Goal: Task Accomplishment & Management: Complete application form

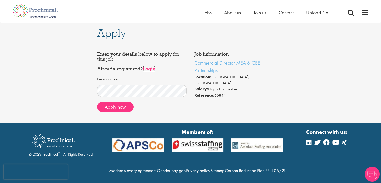
click at [151, 69] on link "Login" at bounding box center [148, 69] width 13 height 6
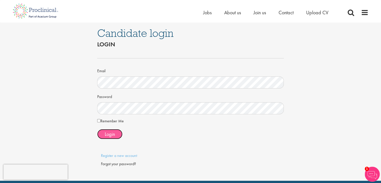
click at [115, 135] on button "Login" at bounding box center [109, 134] width 25 height 10
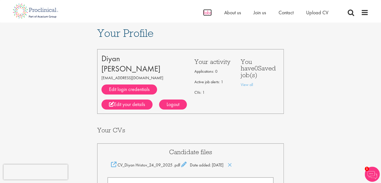
click at [206, 12] on span "Jobs" at bounding box center [207, 12] width 9 height 7
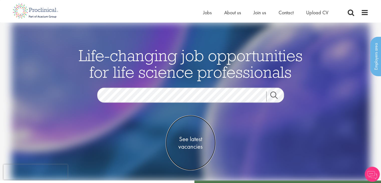
click at [198, 136] on span "See latest vacancies" at bounding box center [190, 142] width 50 height 15
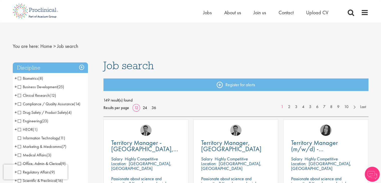
click at [19, 87] on span "Business Development" at bounding box center [38, 86] width 40 height 5
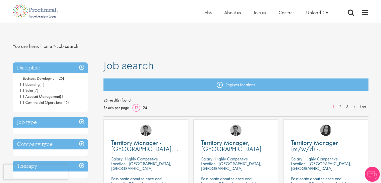
click at [20, 78] on span "Business Development" at bounding box center [38, 78] width 40 height 5
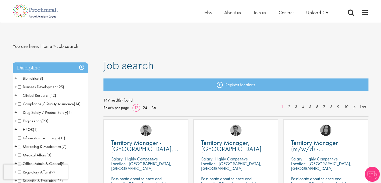
click at [16, 86] on span "+" at bounding box center [16, 87] width 3 height 8
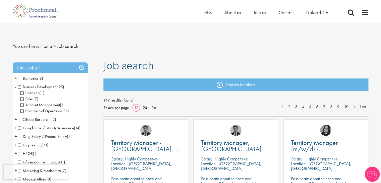
click at [22, 110] on span "Commercial Operations" at bounding box center [41, 110] width 42 height 5
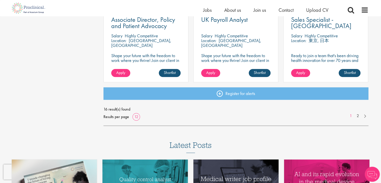
scroll to position [451, 0]
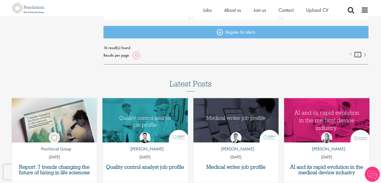
click at [357, 54] on link "2" at bounding box center [357, 55] width 7 height 6
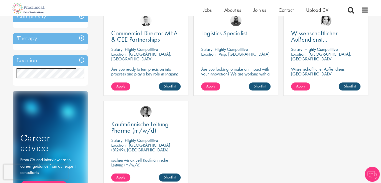
scroll to position [50, 0]
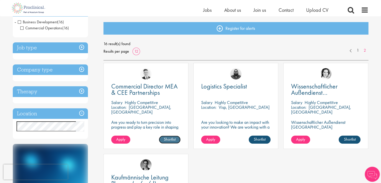
click at [172, 138] on link "Shortlist" at bounding box center [170, 139] width 22 height 8
click at [123, 137] on span "Apply" at bounding box center [120, 138] width 9 height 5
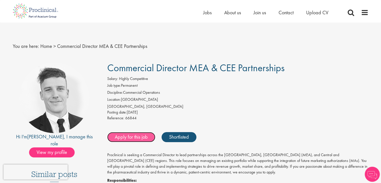
click at [138, 137] on link "Apply for this job" at bounding box center [131, 137] width 48 height 10
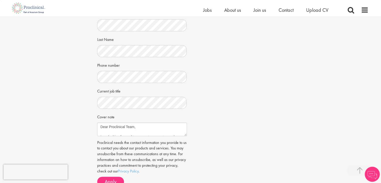
scroll to position [125, 0]
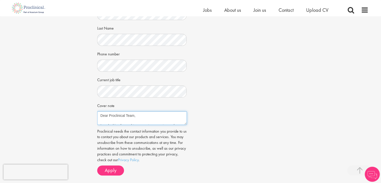
click at [164, 120] on textarea "Dear Proclinical Team, I am looking forward to my next career step and would li…" at bounding box center [142, 118] width 90 height 14
paste textarea "[URL][DOMAIN_NAME]"
type textarea "[URL][DOMAIN_NAME]"
